Goal: Task Accomplishment & Management: Manage account settings

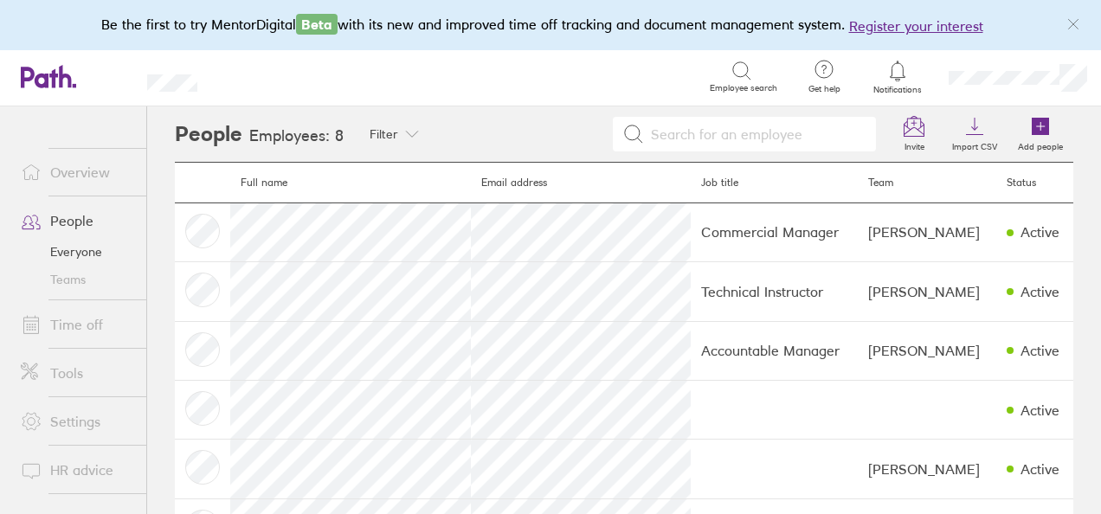
click at [77, 217] on link "People" at bounding box center [76, 220] width 139 height 35
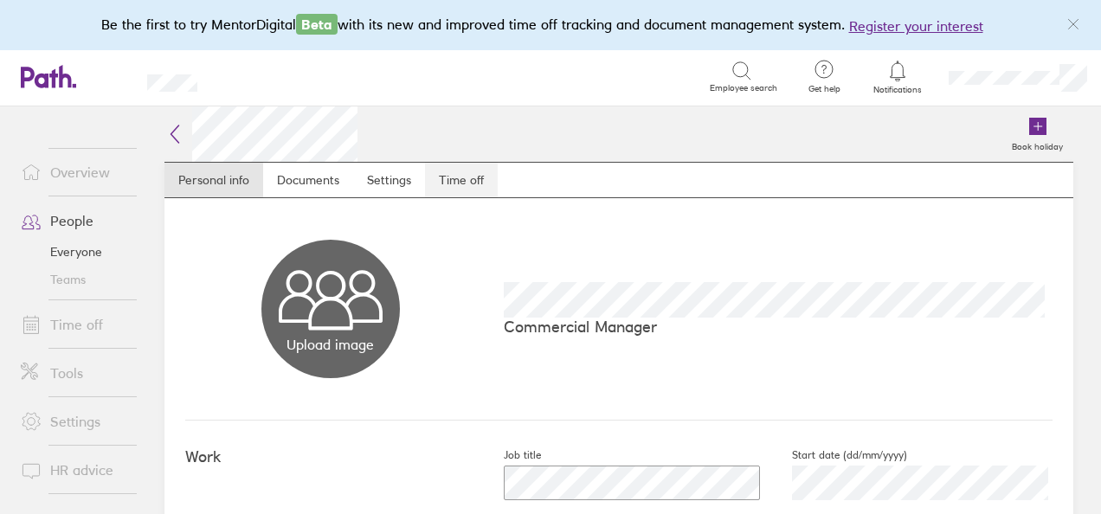
click at [463, 166] on link "Time off" at bounding box center [461, 180] width 73 height 35
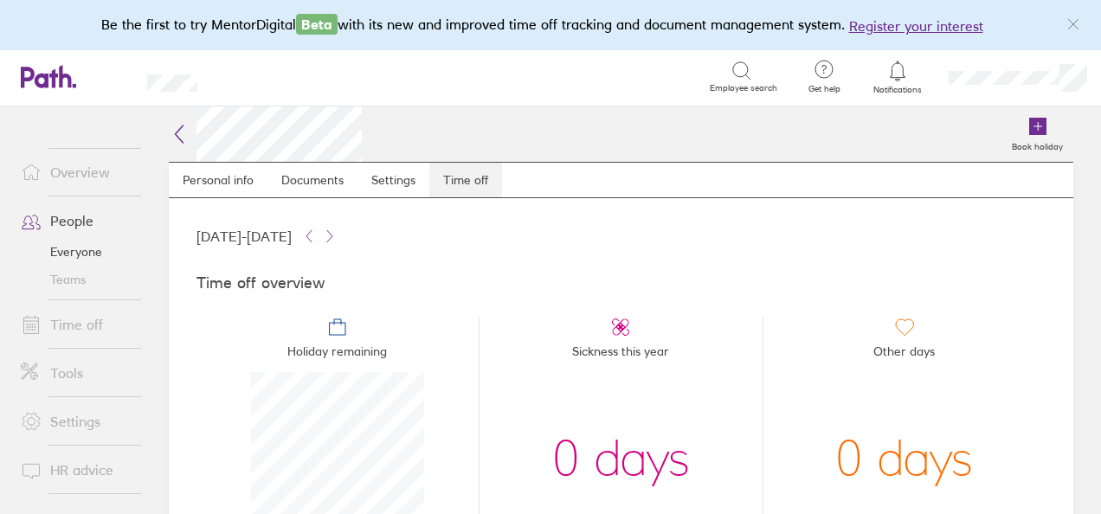
scroll to position [173, 173]
click at [234, 178] on link "Personal info" at bounding box center [218, 180] width 99 height 35
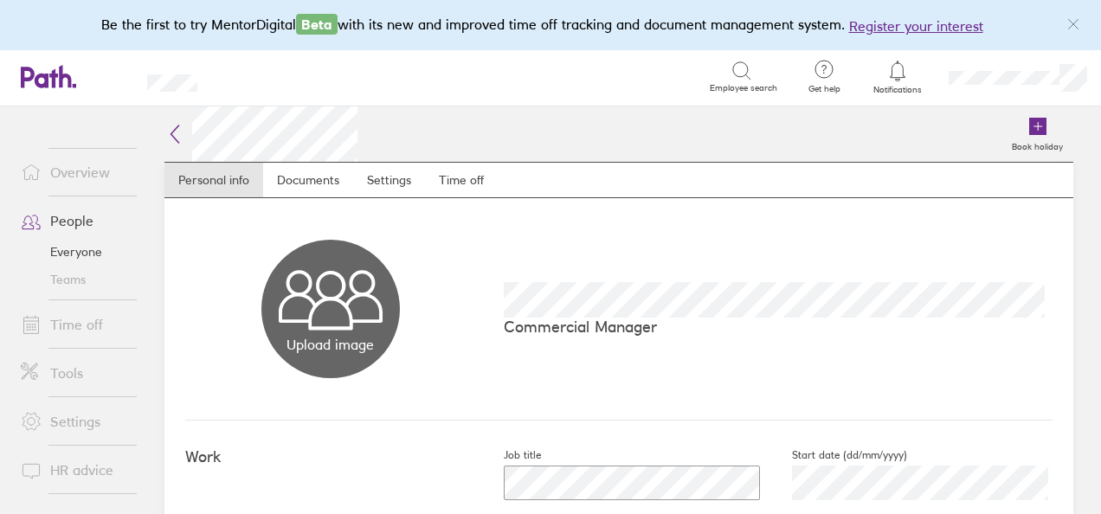
click at [81, 215] on link "People" at bounding box center [76, 220] width 139 height 35
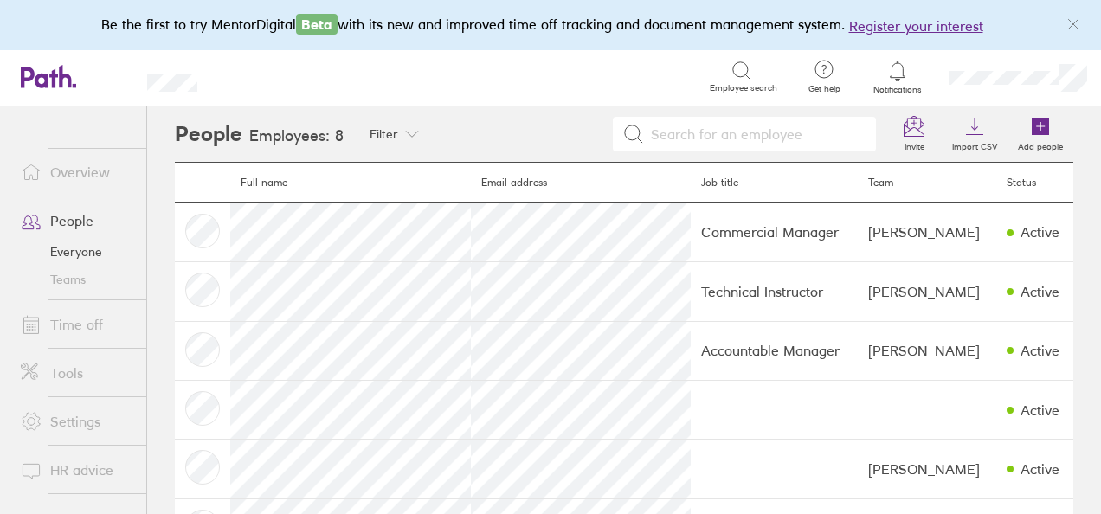
click at [73, 253] on link "Everyone" at bounding box center [76, 252] width 139 height 28
click at [68, 329] on link "Time off" at bounding box center [76, 324] width 139 height 35
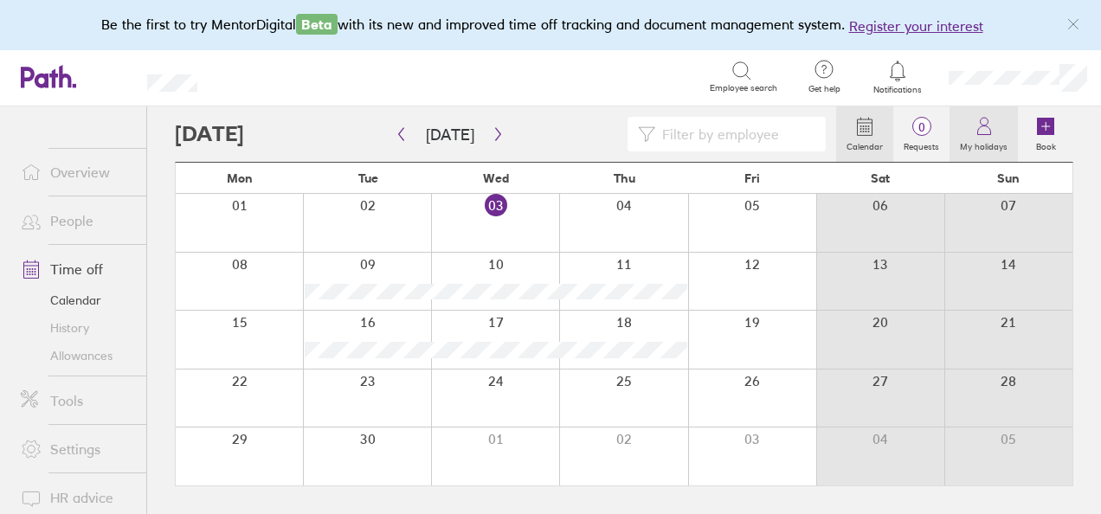
click at [992, 143] on label "My holidays" at bounding box center [984, 145] width 68 height 16
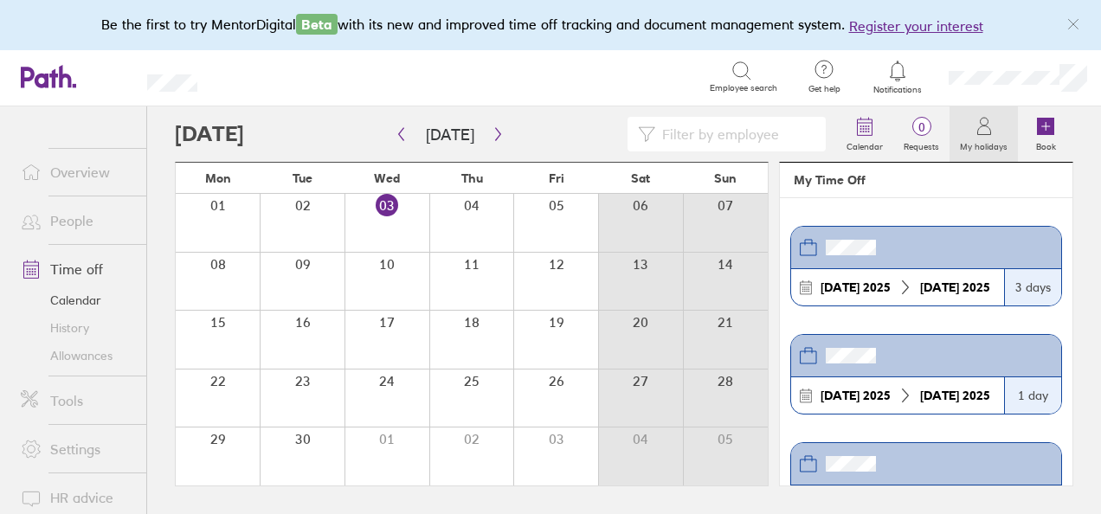
click at [74, 216] on link "People" at bounding box center [76, 220] width 139 height 35
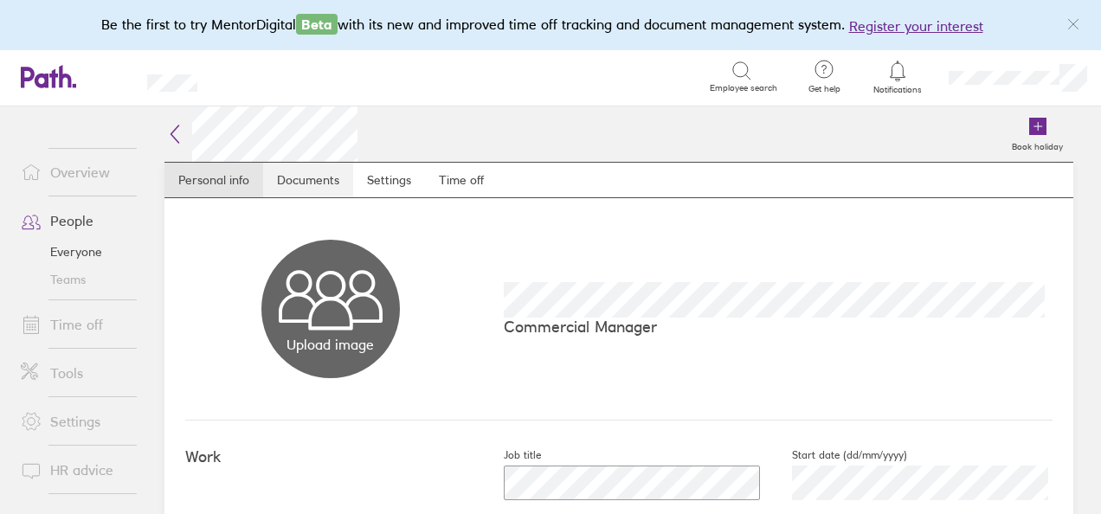
click at [308, 185] on link "Documents" at bounding box center [308, 180] width 90 height 35
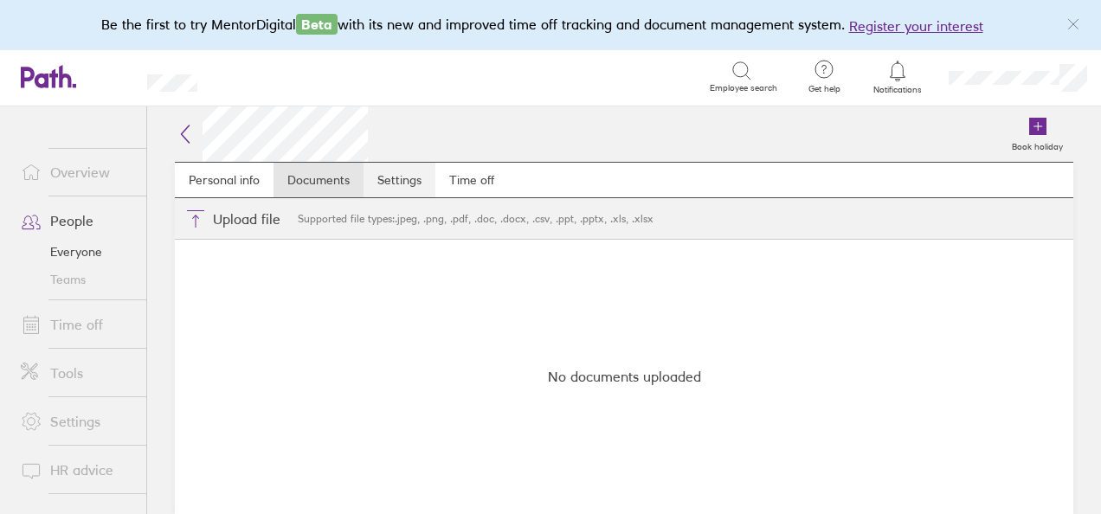
click at [389, 180] on link "Settings" at bounding box center [400, 180] width 72 height 35
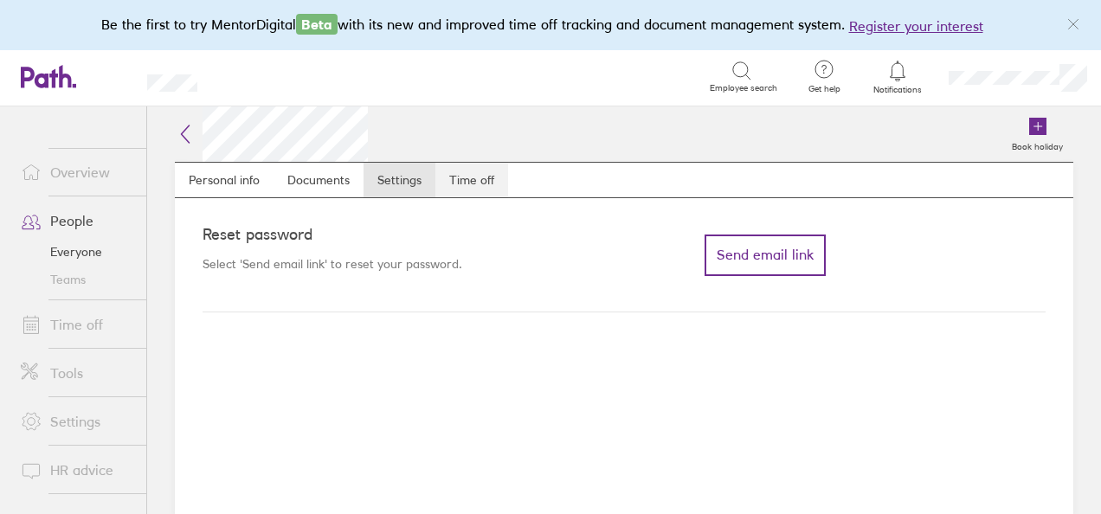
click at [455, 176] on link "Time off" at bounding box center [471, 180] width 73 height 35
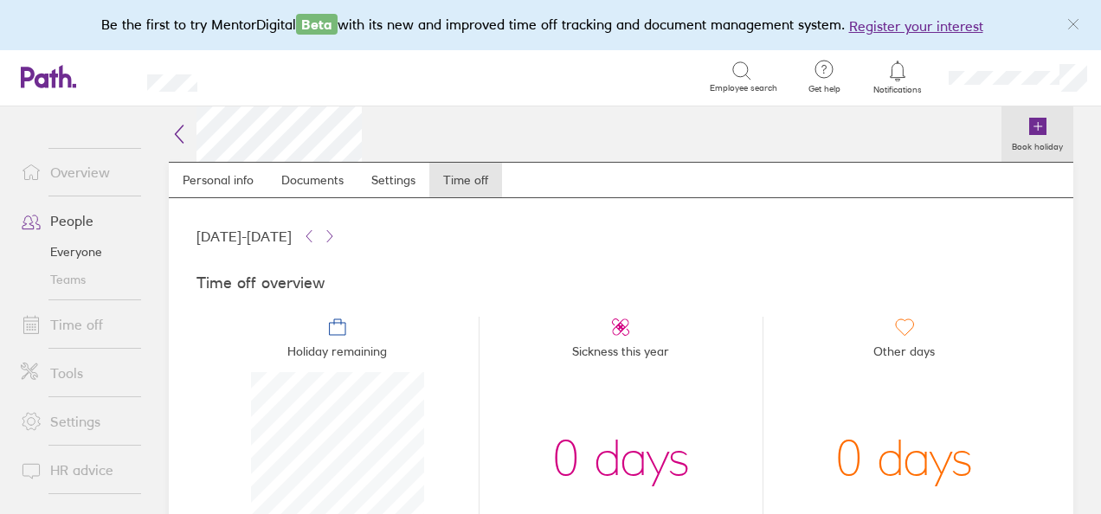
click at [1029, 127] on icon at bounding box center [1037, 126] width 17 height 17
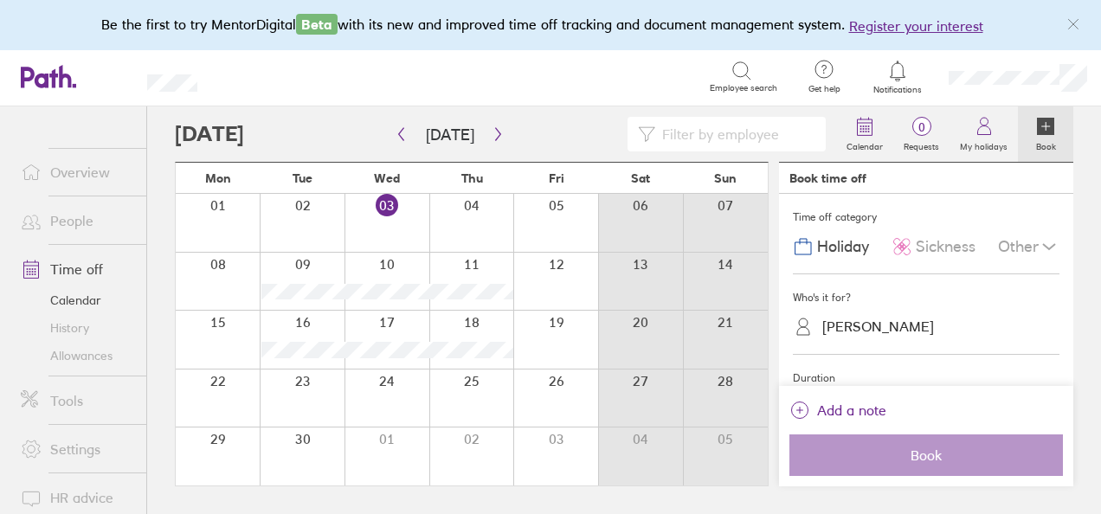
click at [551, 334] on div at bounding box center [555, 340] width 85 height 58
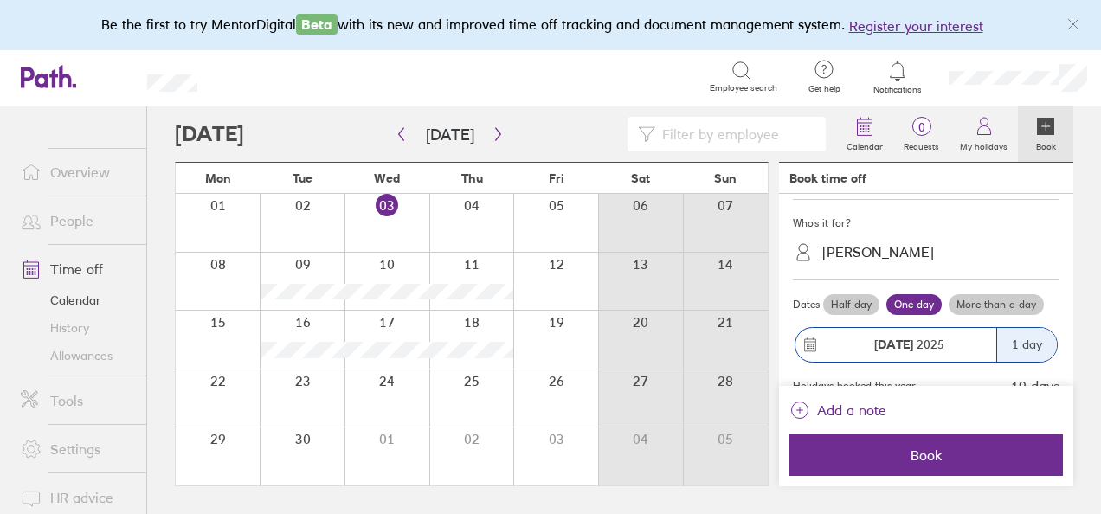
scroll to position [76, 0]
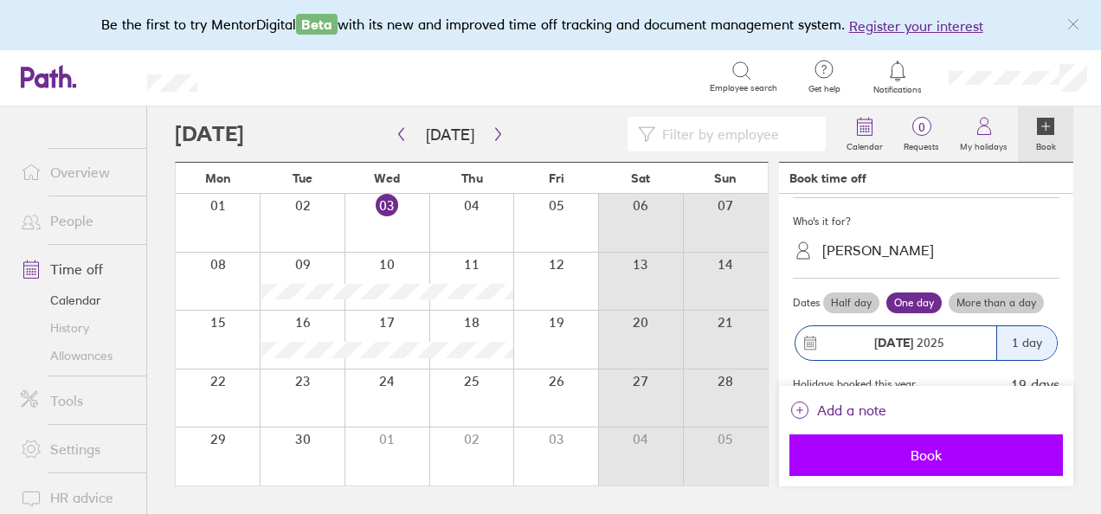
click at [954, 450] on span "Book" at bounding box center [926, 456] width 249 height 16
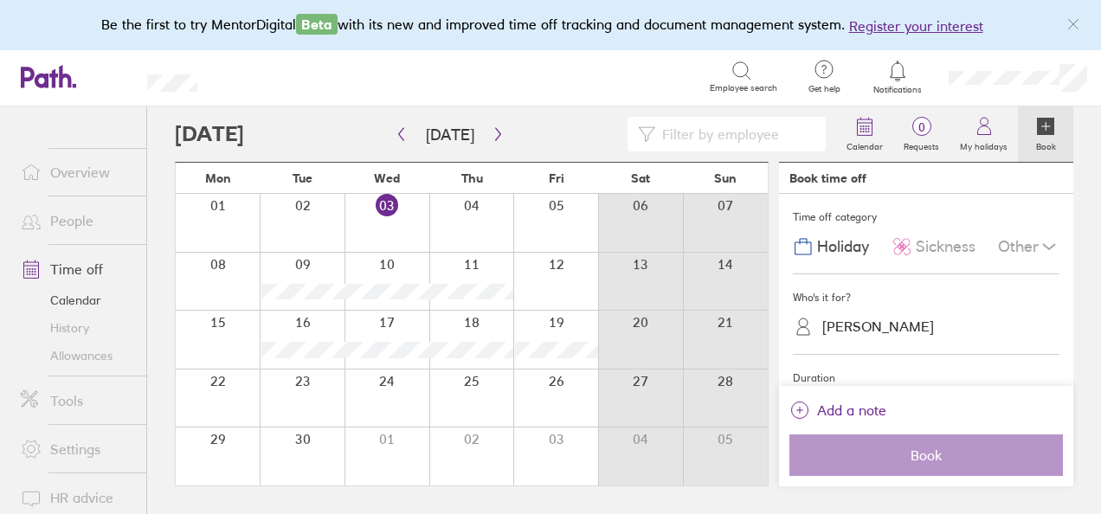
scroll to position [43, 0]
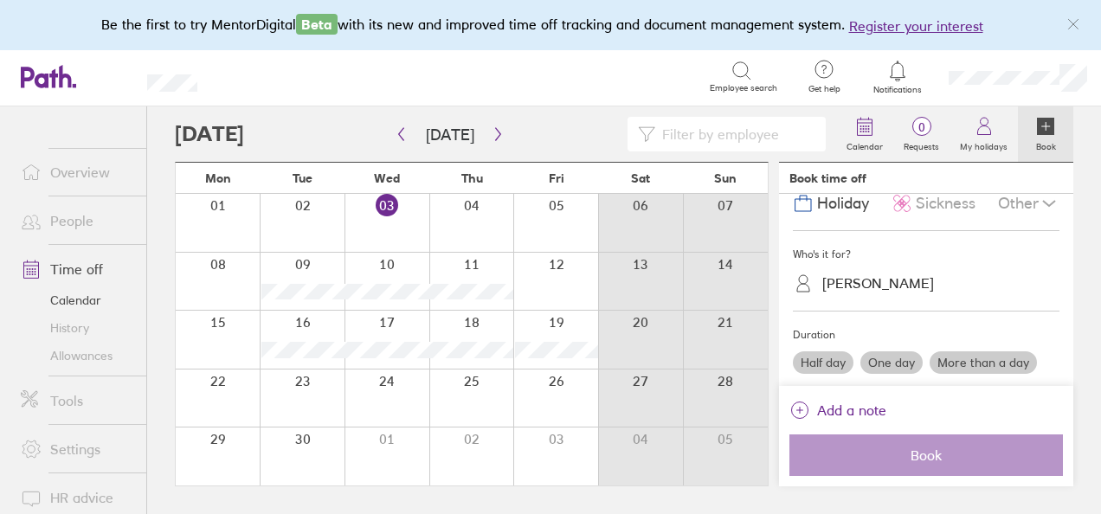
click at [1068, 30] on icon "link" at bounding box center [1073, 24] width 14 height 14
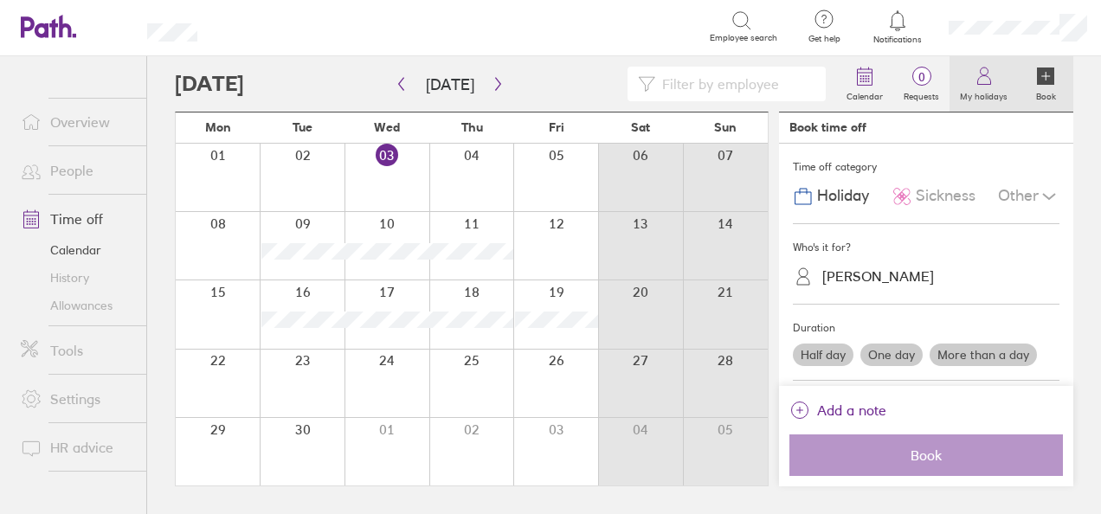
click at [992, 85] on icon at bounding box center [984, 76] width 21 height 21
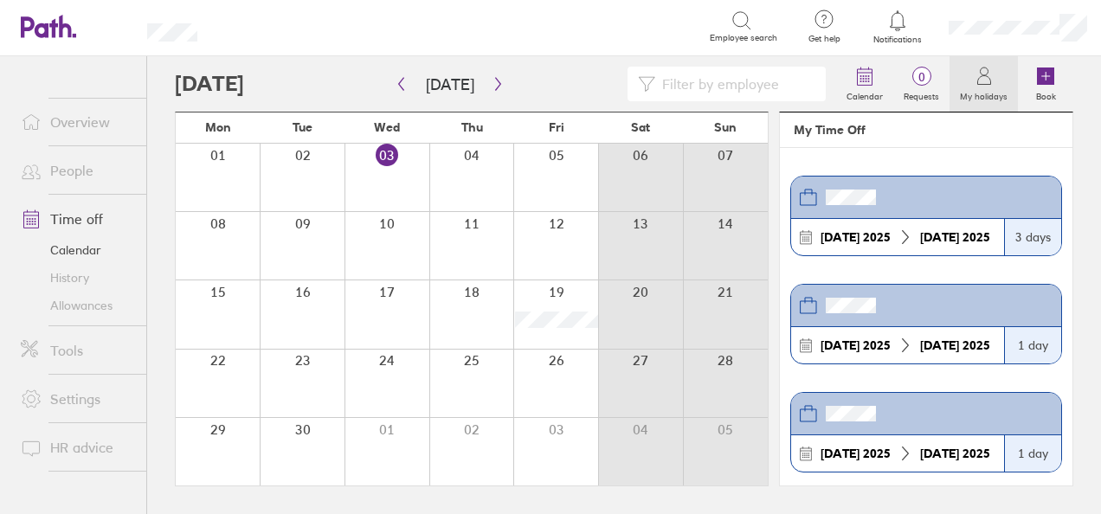
click at [982, 81] on icon at bounding box center [984, 76] width 21 height 21
click at [72, 175] on link "People" at bounding box center [76, 170] width 139 height 35
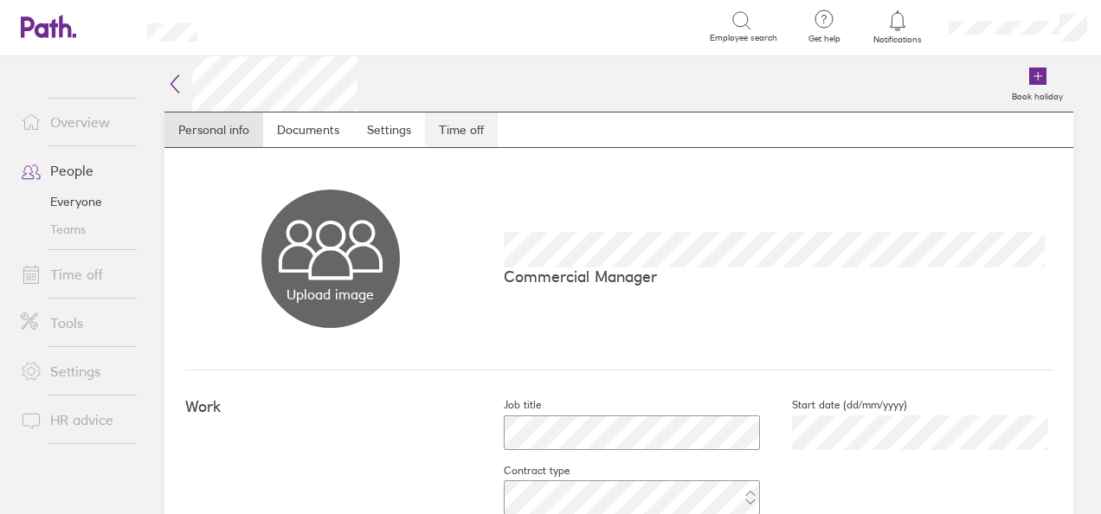
click at [440, 136] on link "Time off" at bounding box center [461, 130] width 73 height 35
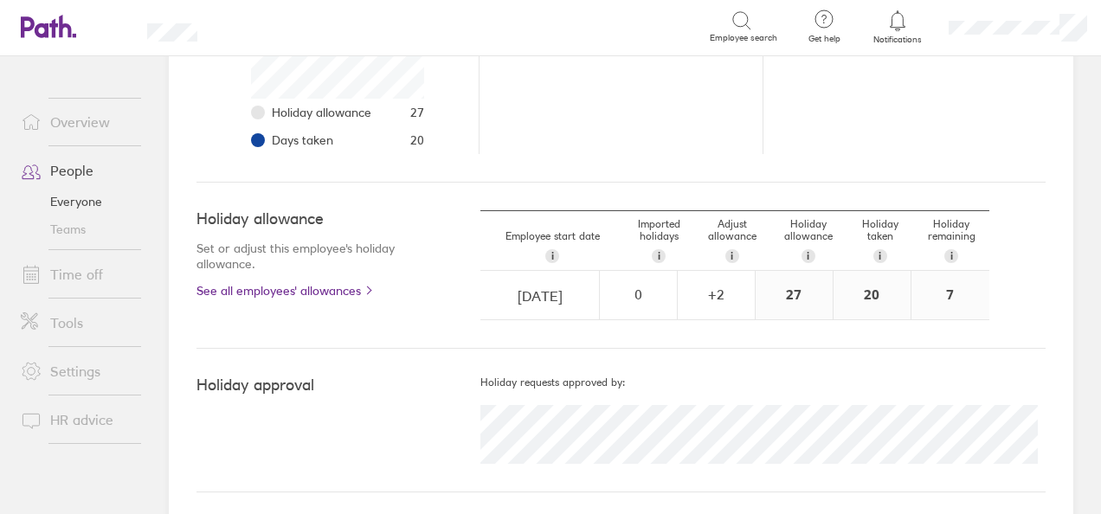
scroll to position [399, 0]
click at [66, 171] on link "People" at bounding box center [76, 170] width 139 height 35
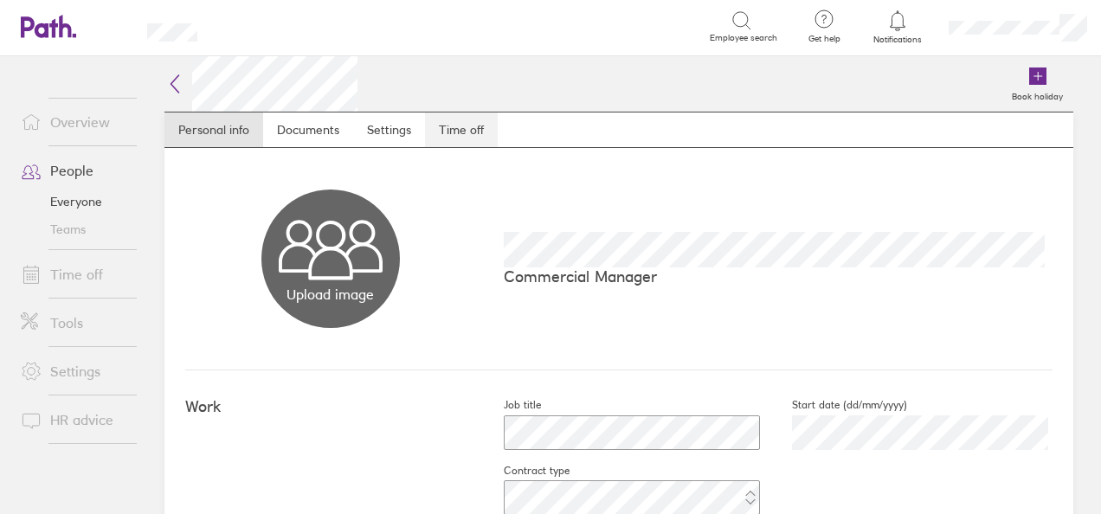
click at [462, 132] on link "Time off" at bounding box center [461, 130] width 73 height 35
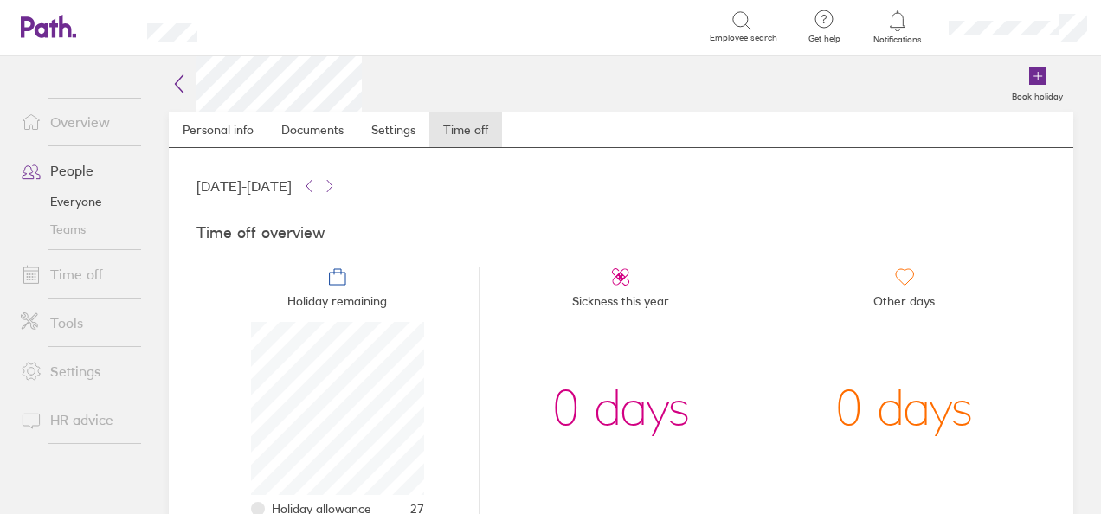
click at [68, 196] on link "Everyone" at bounding box center [76, 202] width 139 height 28
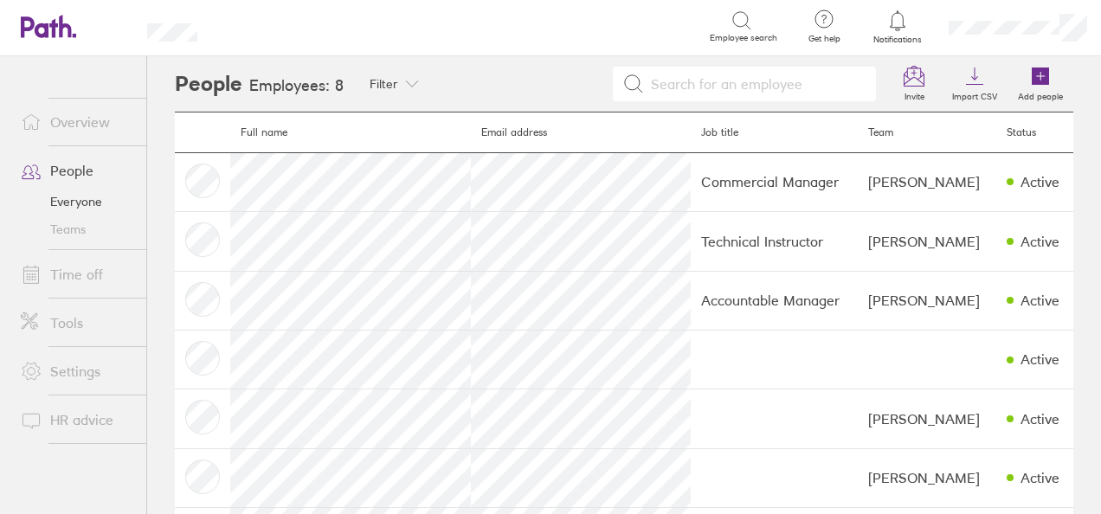
click at [80, 171] on link "People" at bounding box center [76, 170] width 139 height 35
click at [83, 268] on link "Time off" at bounding box center [76, 274] width 139 height 35
